Goal: Check status

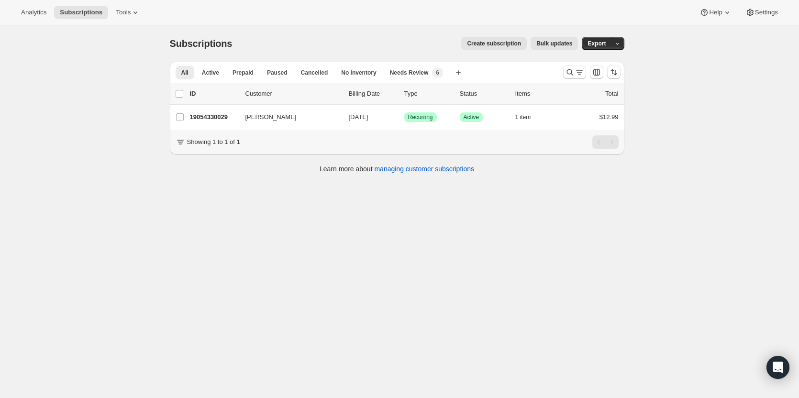
click at [564, 74] on div at bounding box center [591, 72] width 65 height 19
click at [569, 74] on icon "Search and filter results" at bounding box center [570, 72] width 10 height 10
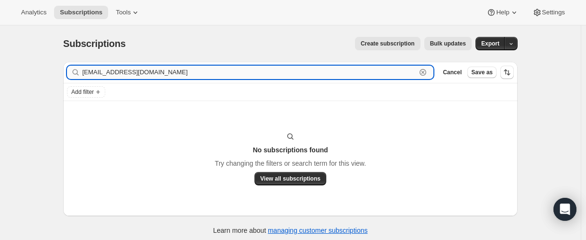
click at [147, 72] on input "[EMAIL_ADDRESS][DOMAIN_NAME]" at bounding box center [249, 72] width 334 height 13
paste input "28917956781"
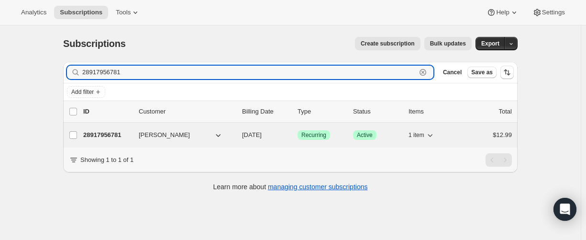
type input "28917956781"
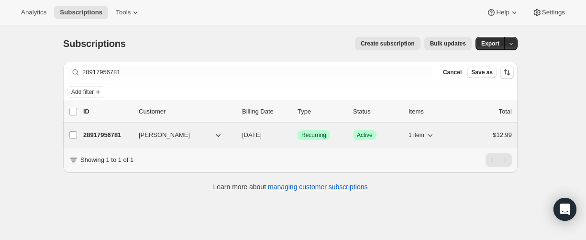
click at [110, 134] on p "28917956781" at bounding box center [107, 135] width 48 height 10
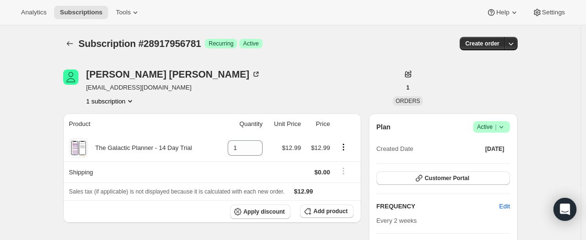
drag, startPoint x: 88, startPoint y: 88, endPoint x: 196, endPoint y: 88, distance: 108.5
click at [196, 88] on div "[PERSON_NAME] [EMAIL_ADDRESS][DOMAIN_NAME] 1 subscription" at bounding box center [222, 87] width 318 height 36
copy span "[EMAIL_ADDRESS][DOMAIN_NAME]"
click at [73, 45] on icon "Subscriptions" at bounding box center [70, 44] width 10 height 10
